Goal: Task Accomplishment & Management: Manage account settings

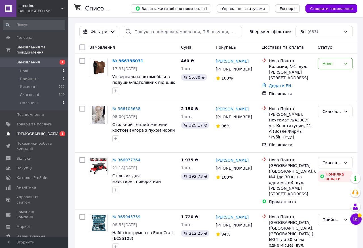
click at [50, 132] on span "[DEMOGRAPHIC_DATA]" at bounding box center [34, 134] width 36 height 5
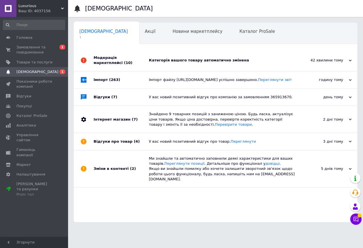
scroll to position [0, 3]
click at [202, 62] on div "Категорія вашого товару автоматично змінена" at bounding box center [222, 60] width 146 height 5
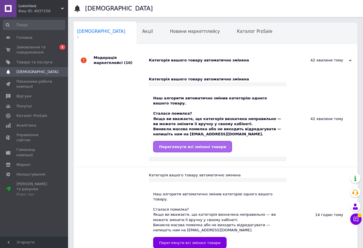
click at [179, 146] on link "Переглянути всі змінені товари" at bounding box center [192, 146] width 79 height 11
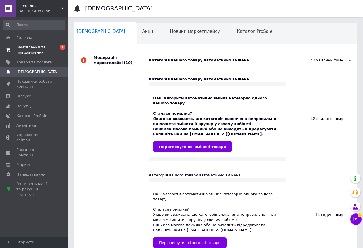
click at [54, 46] on span "0 1" at bounding box center [60, 50] width 16 height 10
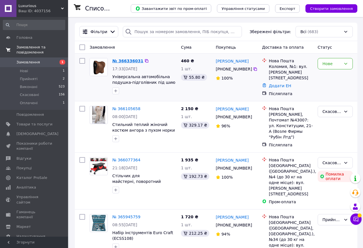
click at [130, 63] on link "№ 366336031" at bounding box center [127, 61] width 31 height 5
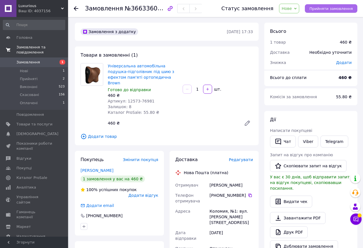
click at [317, 7] on span "Прийняти замовлення" at bounding box center [330, 9] width 43 height 4
click at [322, 11] on button "Прийняти замовлення" at bounding box center [331, 8] width 52 height 9
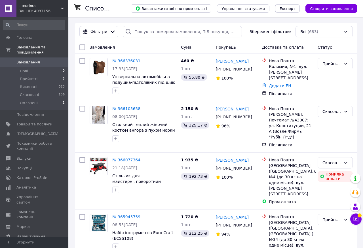
click at [41, 12] on div "Ваш ID: 4037156" at bounding box center [43, 11] width 50 height 5
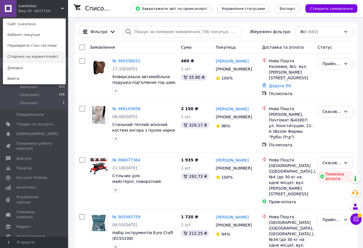
click at [46, 56] on link "Сторінка на маркетплейсі" at bounding box center [34, 56] width 62 height 11
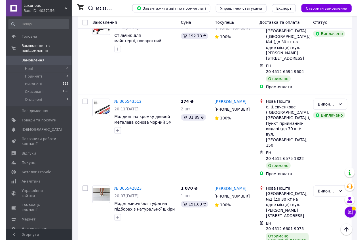
scroll to position [1099, 0]
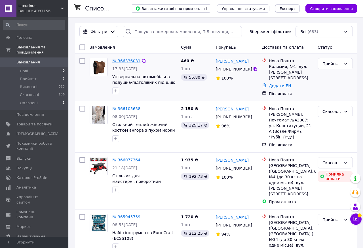
click at [130, 63] on link "№ 366336031" at bounding box center [126, 61] width 28 height 5
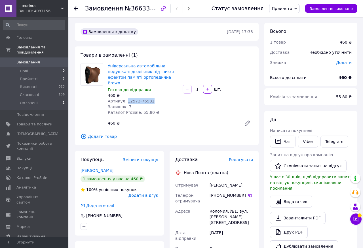
drag, startPoint x: 125, startPoint y: 94, endPoint x: 153, endPoint y: 96, distance: 27.9
click at [153, 98] on div "Артикул: 12573-76981" at bounding box center [143, 101] width 70 height 6
copy span "12573-76981"
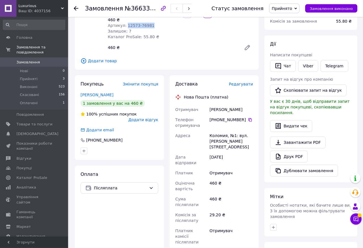
scroll to position [97, 0]
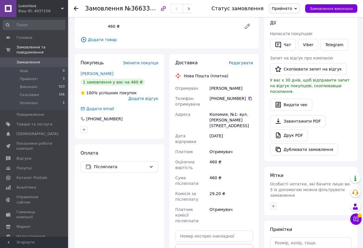
drag, startPoint x: 225, startPoint y: 92, endPoint x: 242, endPoint y: 94, distance: 16.9
click at [242, 96] on div "[PHONE_NUMBER]" at bounding box center [231, 99] width 43 height 6
copy div "707 21 33"
click at [215, 83] on div "Козак Степан" at bounding box center [231, 88] width 46 height 10
click at [217, 83] on div "Козак Степан" at bounding box center [231, 88] width 46 height 10
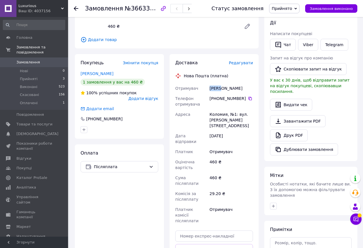
click at [217, 83] on div "Козак Степан" at bounding box center [231, 88] width 46 height 10
copy div "Козак"
click at [227, 83] on div "Козак Степан" at bounding box center [231, 88] width 46 height 10
copy div "Степан"
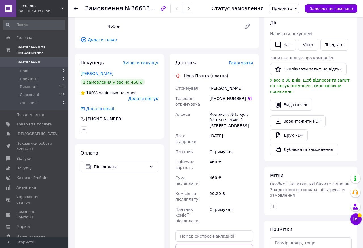
click at [220, 109] on div "Коломия, №1: вул. [PERSON_NAME][STREET_ADDRESS]" at bounding box center [231, 120] width 46 height 22
copy div "Коломия"
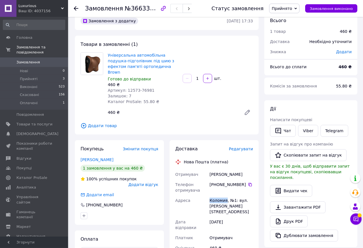
scroll to position [0, 0]
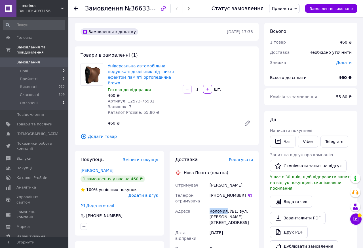
click at [30, 60] on span "Замовлення" at bounding box center [28, 62] width 24 height 5
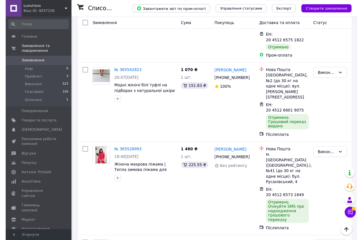
scroll to position [1187, 0]
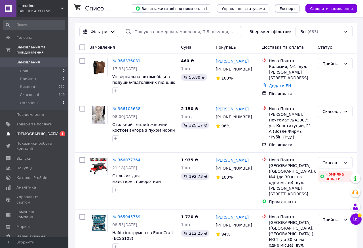
click at [34, 137] on span "[DEMOGRAPHIC_DATA]" at bounding box center [37, 134] width 42 height 5
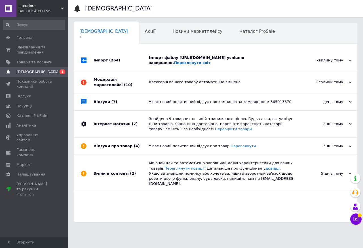
scroll to position [0, 3]
click at [177, 62] on div "Імпорт файлу https://cs3980696.prom.ua/products_feed.xml?hash_tag=a963d07fd83ce…" at bounding box center [222, 60] width 146 height 10
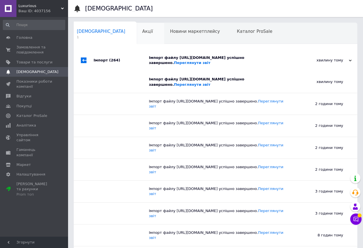
click at [137, 31] on div "Акції 0" at bounding box center [151, 34] width 28 height 22
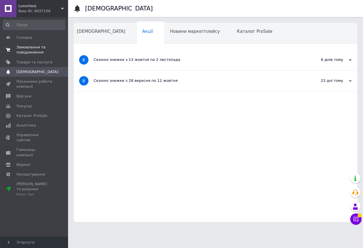
click at [32, 52] on span "Замовлення та повідомлення" at bounding box center [34, 50] width 36 height 10
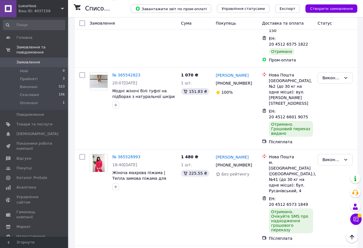
scroll to position [1187, 0]
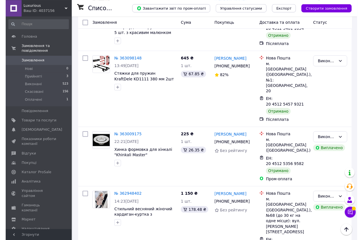
scroll to position [1046, 0]
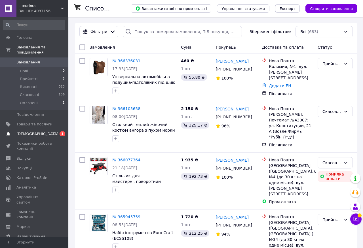
click at [39, 132] on span "[DEMOGRAPHIC_DATA]" at bounding box center [34, 134] width 36 height 5
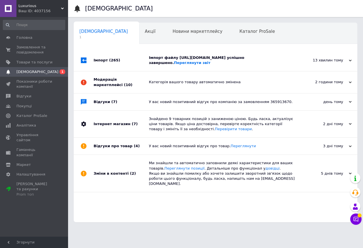
scroll to position [0, 3]
click at [172, 66] on div "Імпорт файлу [URL][DOMAIN_NAME] успішно завершено. Переглянути звіт" at bounding box center [222, 60] width 146 height 10
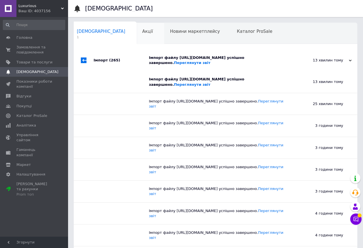
click at [137, 33] on div "Акції 0" at bounding box center [151, 34] width 28 height 22
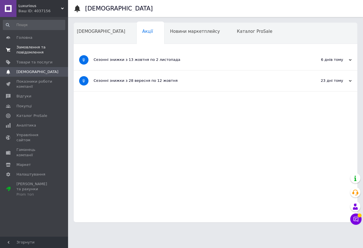
click at [47, 47] on span "Замовлення та повідомлення" at bounding box center [34, 50] width 36 height 10
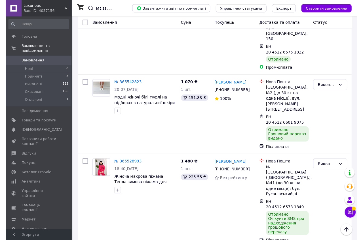
scroll to position [1187, 0]
